Goal: Information Seeking & Learning: Find contact information

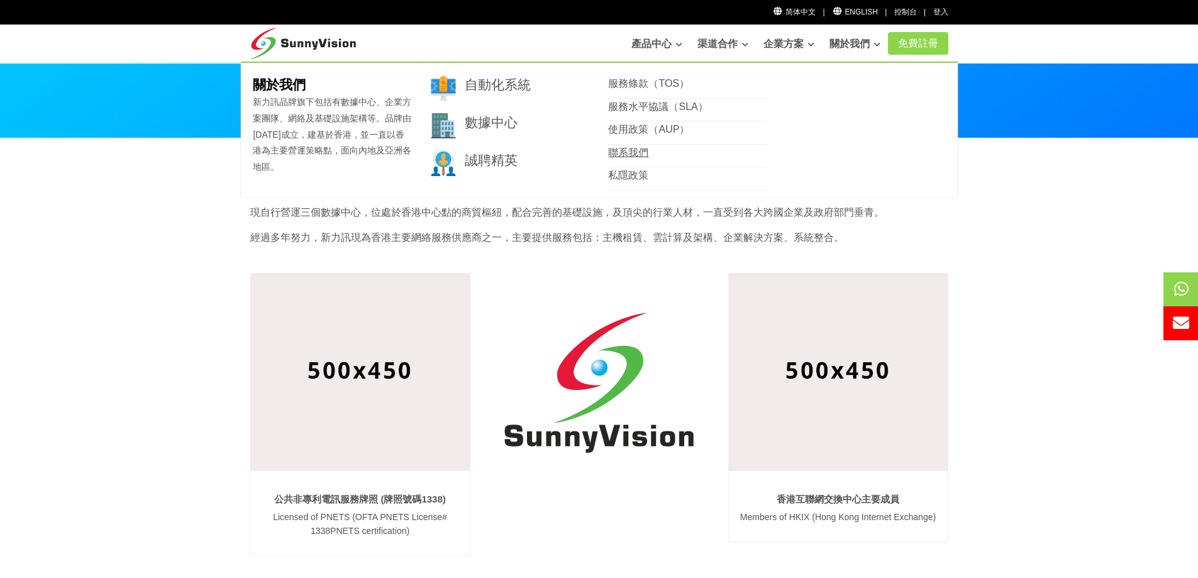
click at [621, 149] on link "聯系我們" at bounding box center [628, 152] width 40 height 11
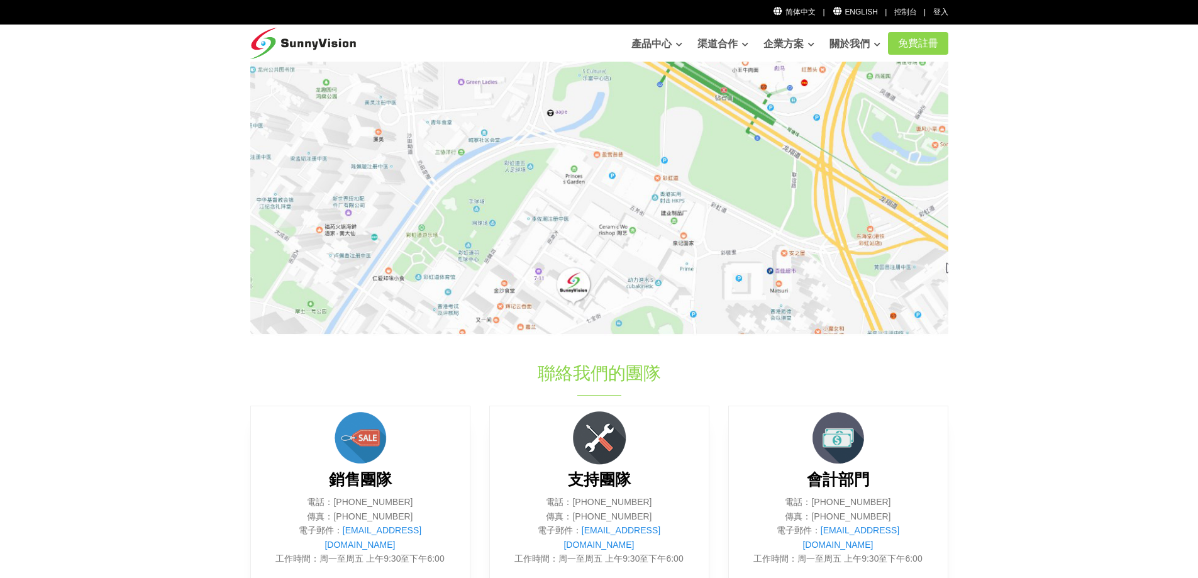
scroll to position [377, 0]
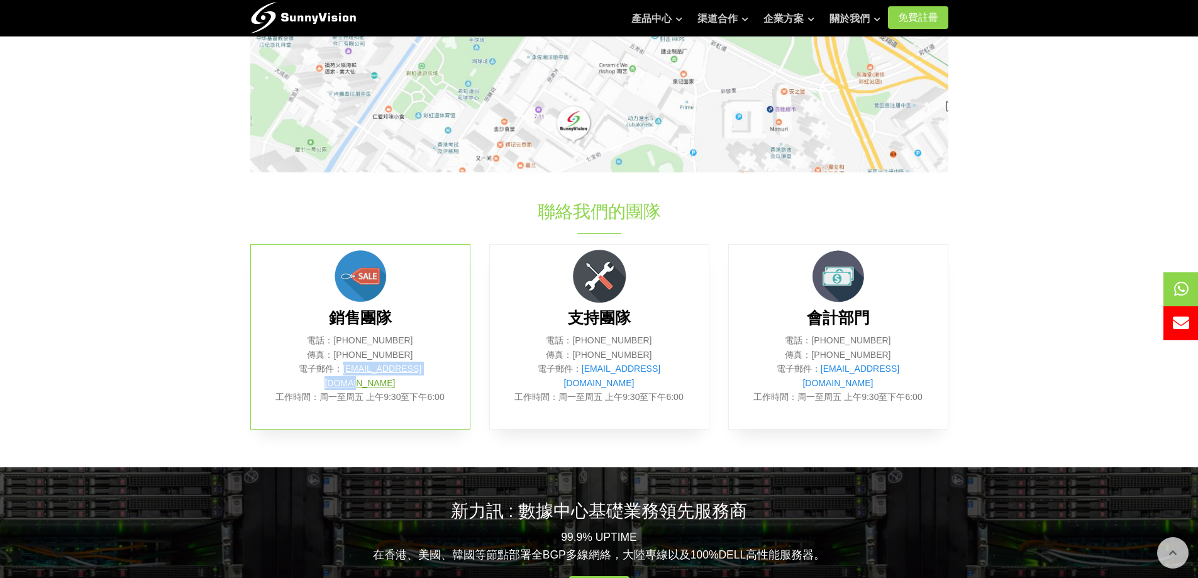
drag, startPoint x: 438, startPoint y: 372, endPoint x: 336, endPoint y: 370, distance: 101.2
click at [336, 370] on p "電話：(852) 2802 0308 傳真：(852) 2802 0098 電子郵件： sales@sunnyvision.com 工作時間：周一至周五 上午…" at bounding box center [360, 368] width 181 height 70
copy link "sales@sunnyvision.com"
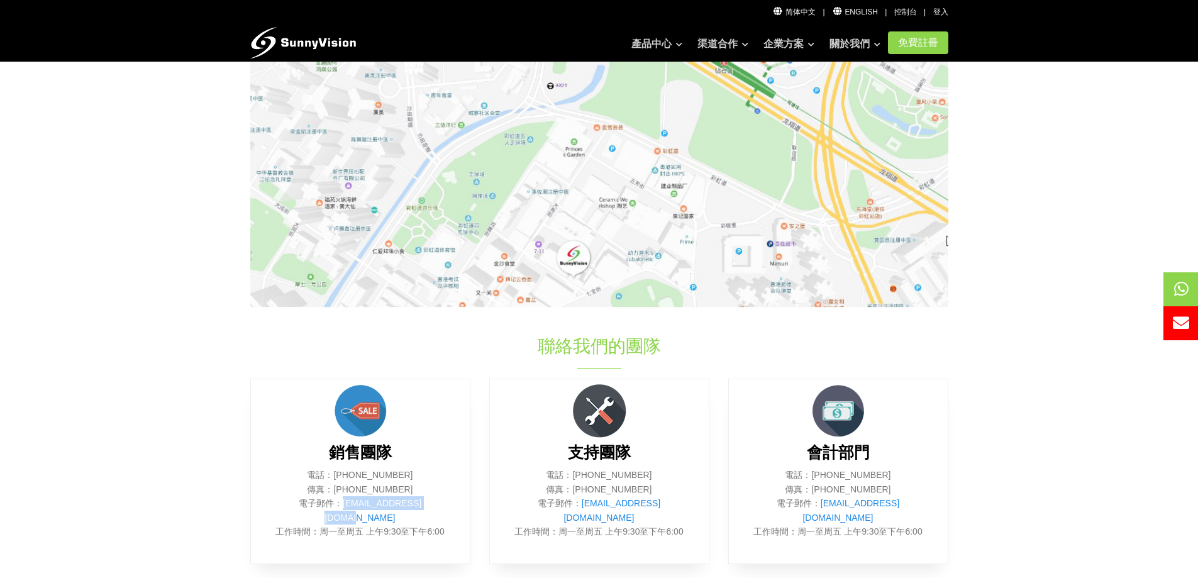
scroll to position [252, 0]
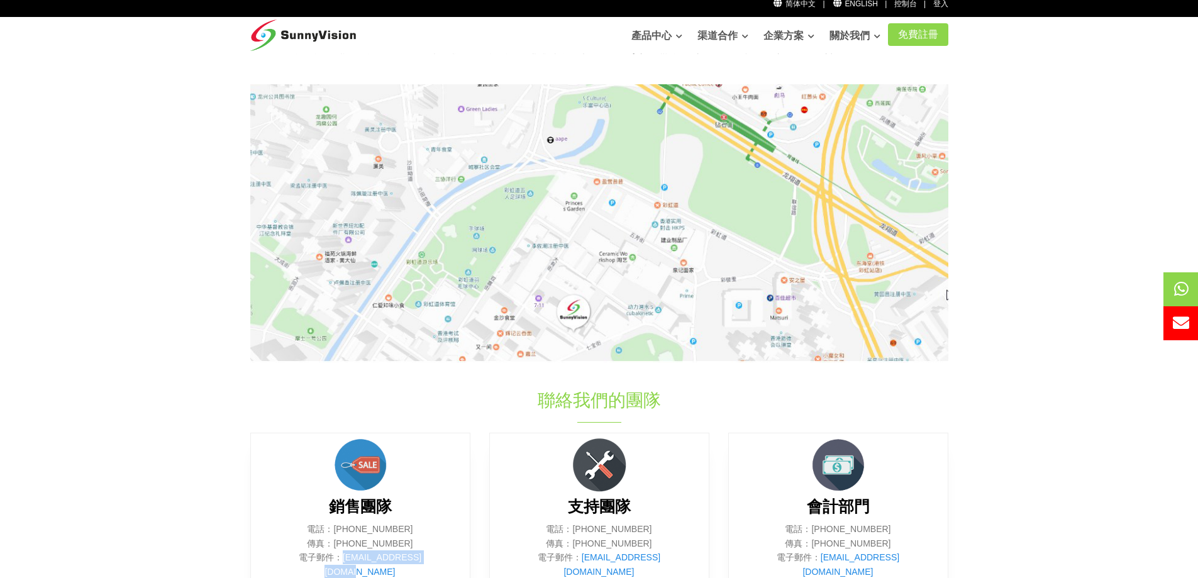
click at [645, 248] on img at bounding box center [599, 223] width 698 height 278
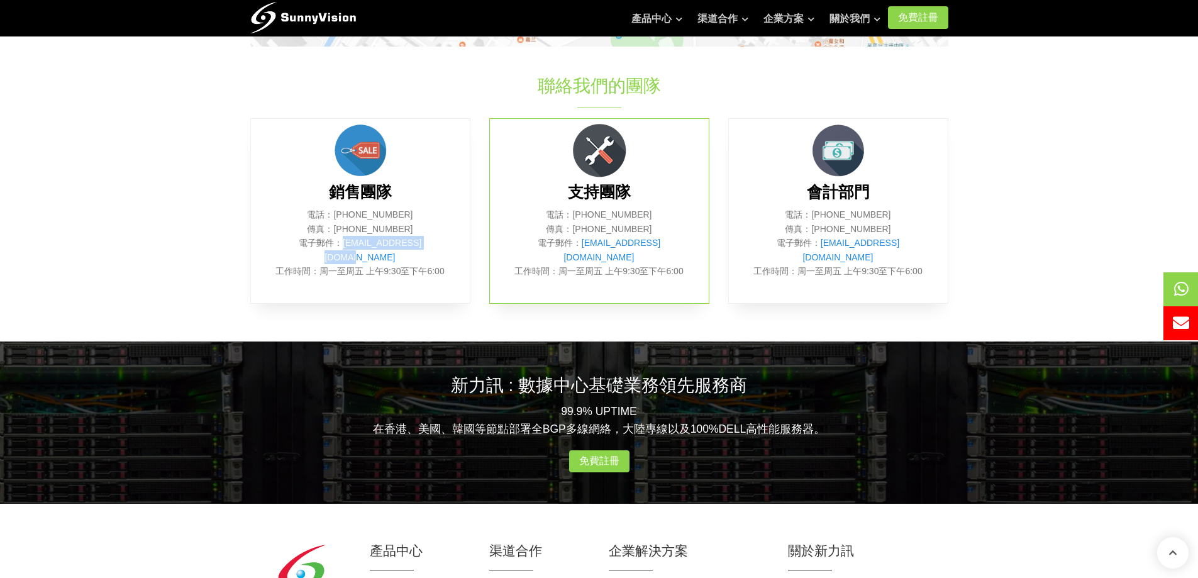
scroll to position [717, 0]
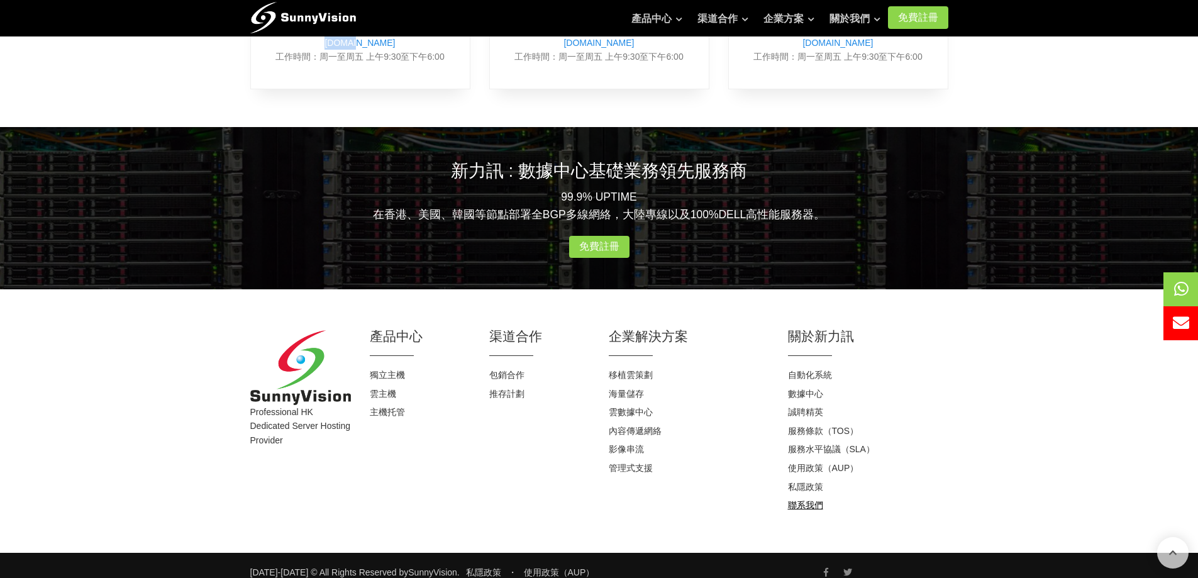
click at [813, 500] on link "聯系我們" at bounding box center [805, 505] width 35 height 10
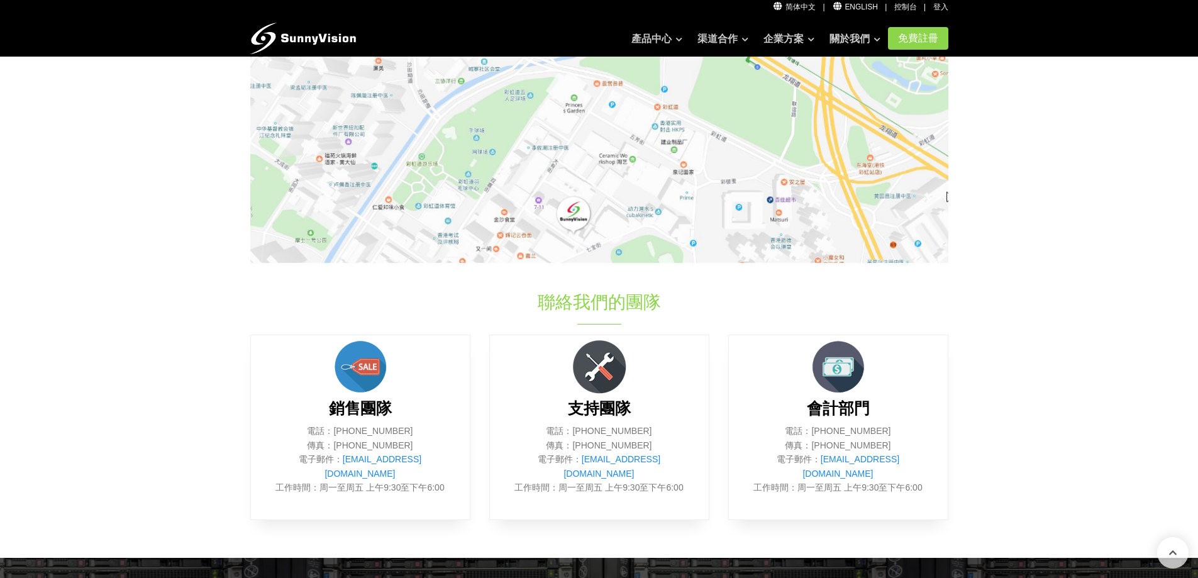
scroll to position [503, 0]
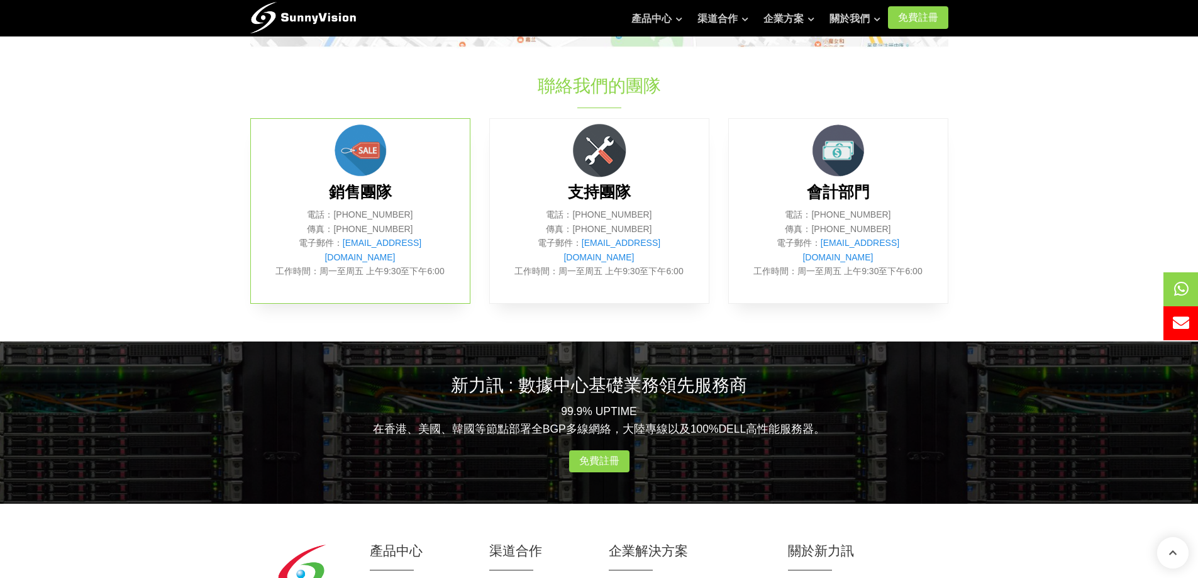
drag, startPoint x: 416, startPoint y: 209, endPoint x: 363, endPoint y: 211, distance: 52.3
click at [363, 211] on p "電話：[PHONE_NUMBER] 傳真：[PHONE_NUMBER] 電子郵件： [EMAIL_ADDRESS][DOMAIN_NAME] 工作時間：周一至…" at bounding box center [360, 243] width 181 height 70
copy p "2802 0308"
